Goal: Navigation & Orientation: Find specific page/section

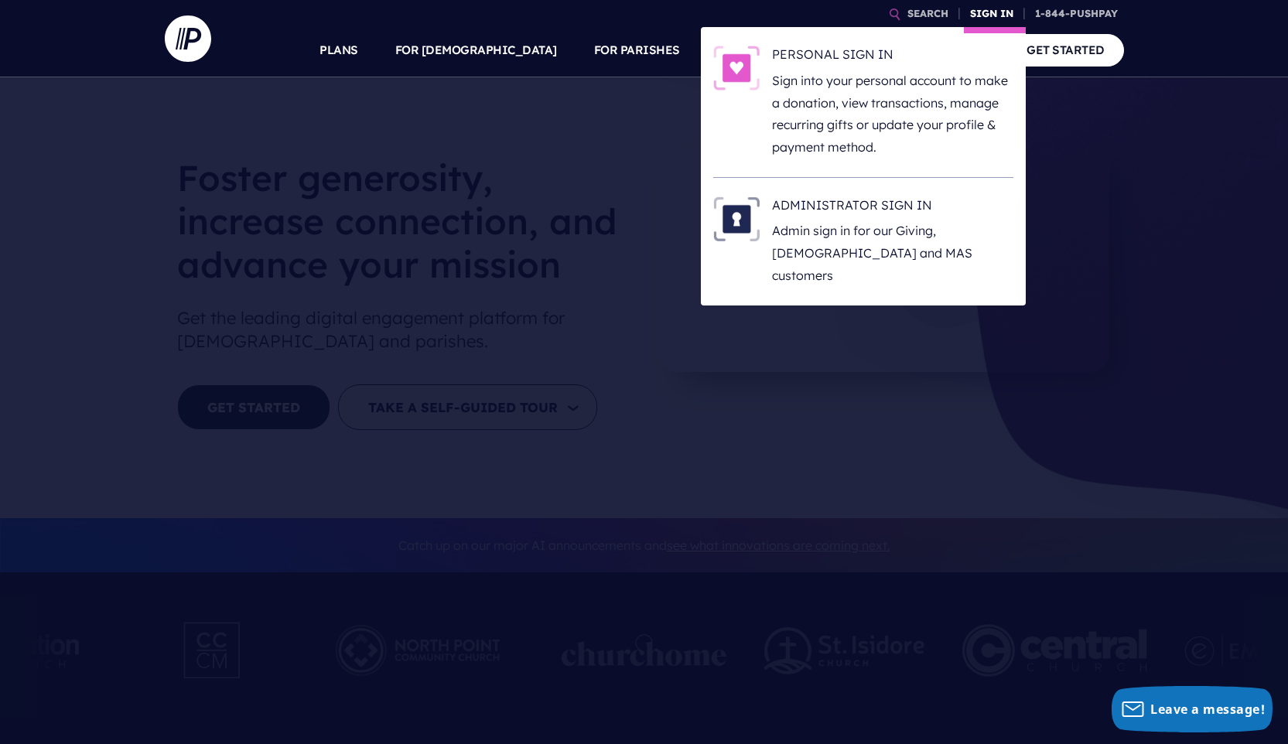
click at [1003, 5] on link "SIGN IN" at bounding box center [992, 13] width 56 height 27
click at [914, 205] on h6 "ADMINISTRATOR SIGN IN" at bounding box center [892, 208] width 241 height 23
click at [886, 204] on h6 "ADMINISTRATOR SIGN IN" at bounding box center [892, 208] width 241 height 23
click at [979, 15] on link "SIGN IN" at bounding box center [992, 13] width 56 height 27
click at [868, 210] on h6 "ADMINISTRATOR SIGN IN" at bounding box center [892, 208] width 241 height 23
